Goal: Unclear

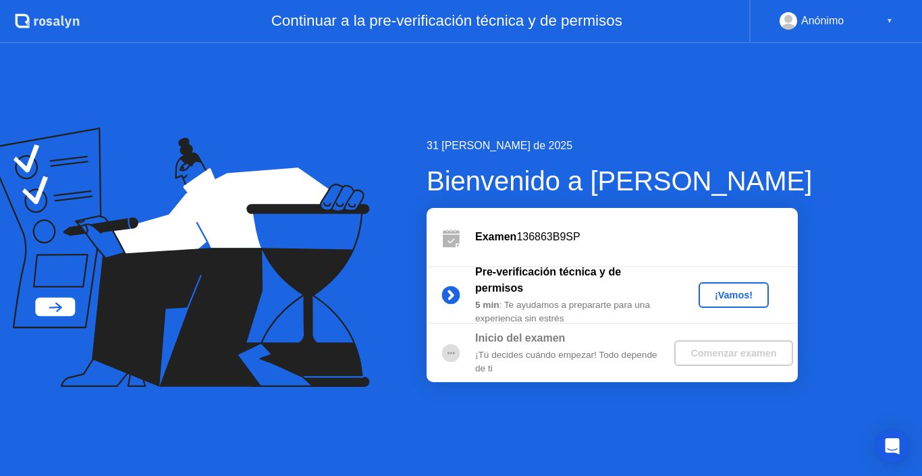
click at [309, 273] on icon at bounding box center [177, 257] width 383 height 259
